Goal: Information Seeking & Learning: Learn about a topic

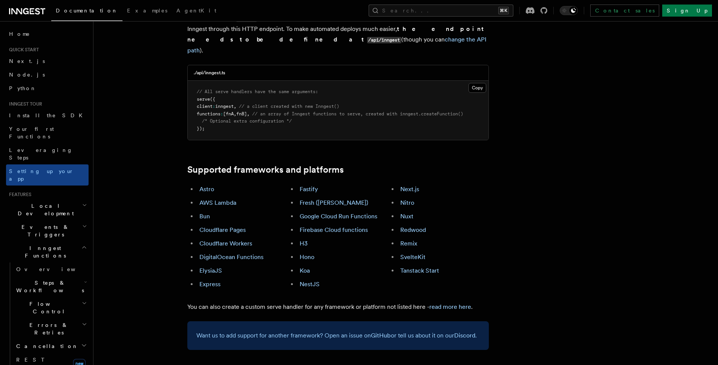
scroll to position [395, 0]
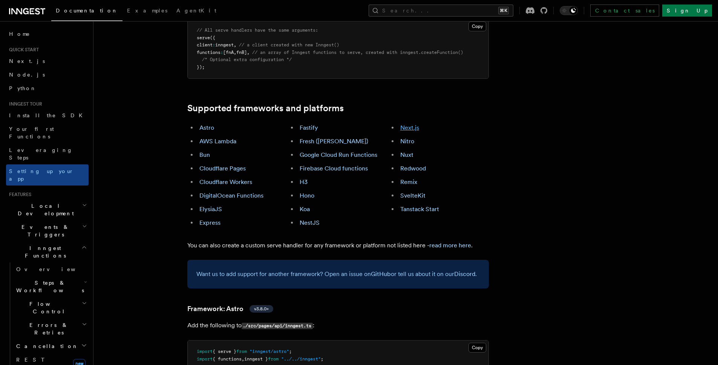
click at [412, 124] on link "Next.js" at bounding box center [409, 127] width 19 height 7
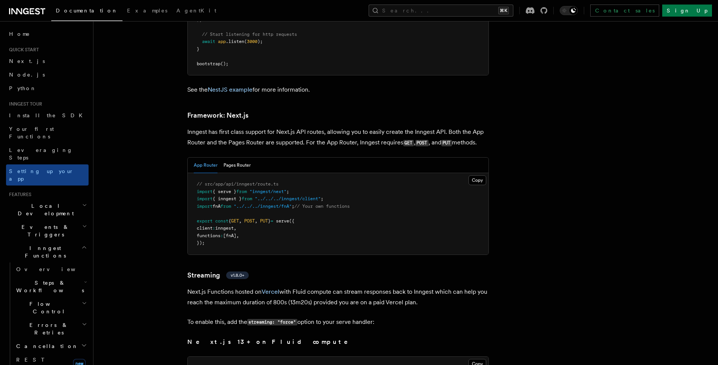
scroll to position [4906, 0]
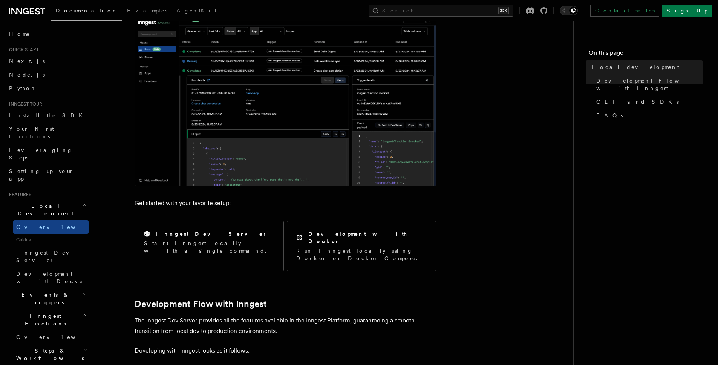
scroll to position [192, 0]
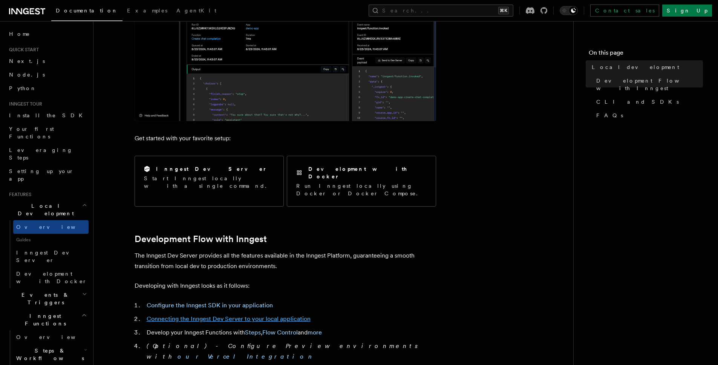
click at [231, 315] on link "Connecting the Inngest Dev Server to your local application" at bounding box center [229, 318] width 164 height 7
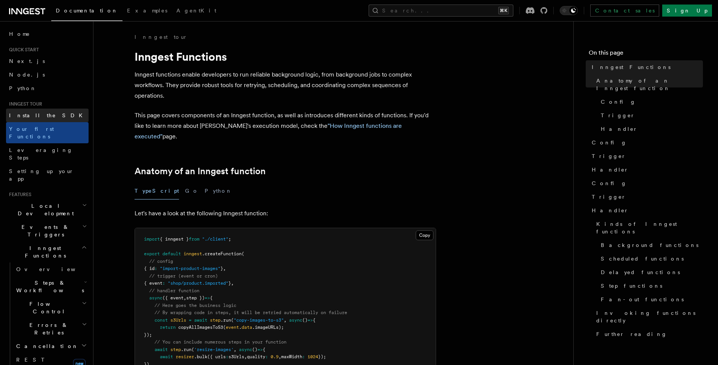
click at [38, 113] on span "Install the SDK" at bounding box center [48, 115] width 78 height 6
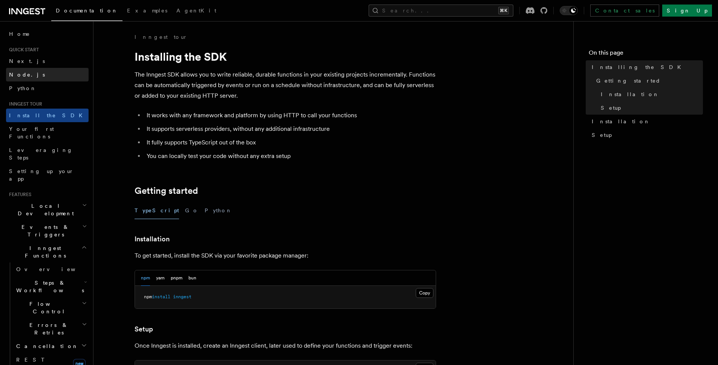
click at [23, 76] on span "Node.js" at bounding box center [27, 75] width 36 height 6
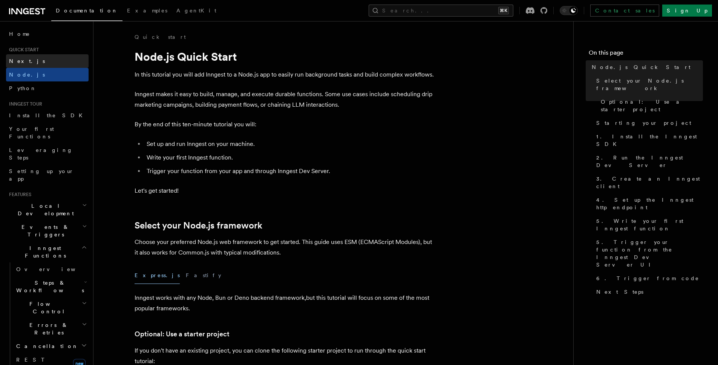
click at [22, 61] on span "Next.js" at bounding box center [27, 61] width 36 height 6
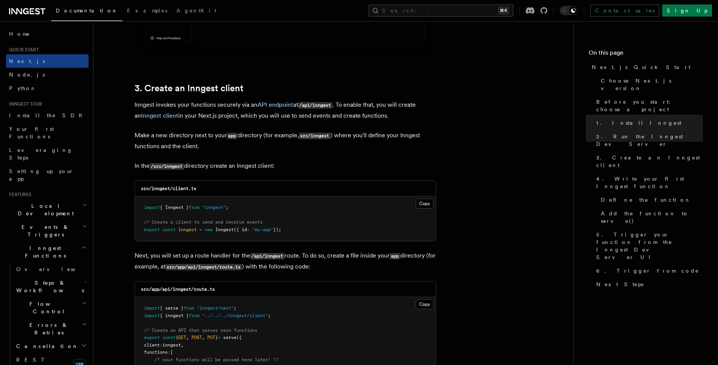
scroll to position [802, 0]
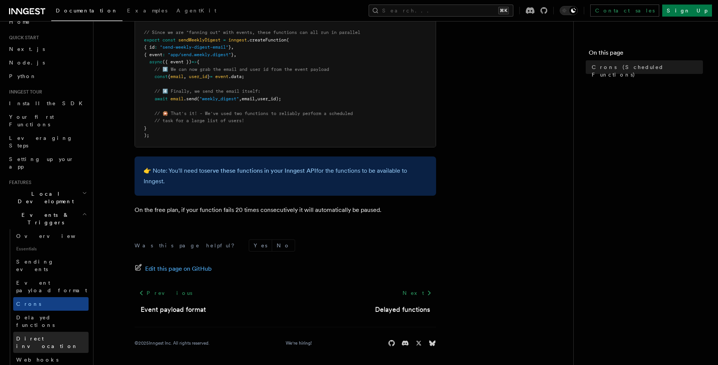
scroll to position [19, 0]
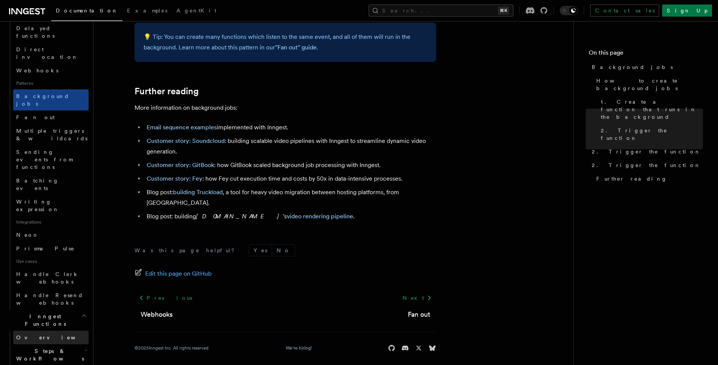
scroll to position [308, 0]
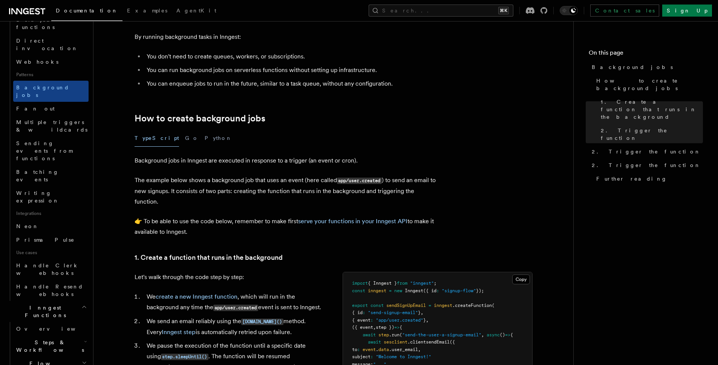
scroll to position [56, 0]
